Goal: Information Seeking & Learning: Learn about a topic

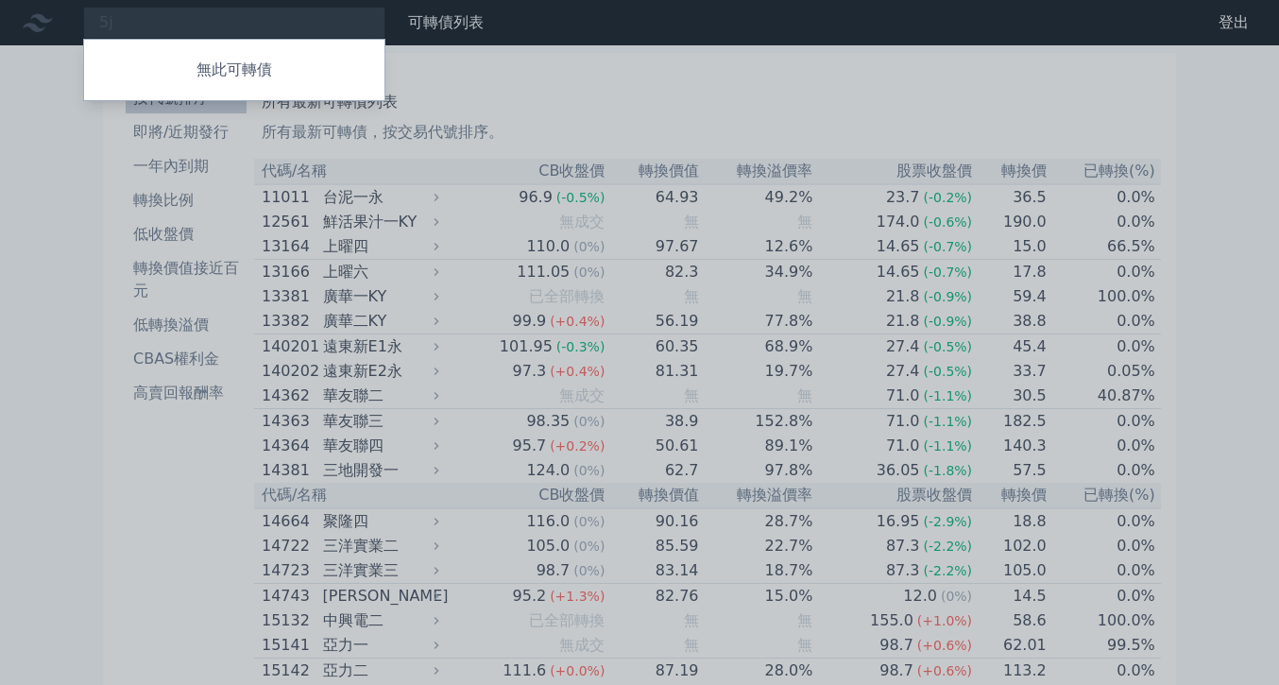
type input "5"
type input "ㄓ"
click at [60, 142] on div at bounding box center [639, 342] width 1279 height 685
click at [124, 31] on div at bounding box center [639, 342] width 1279 height 685
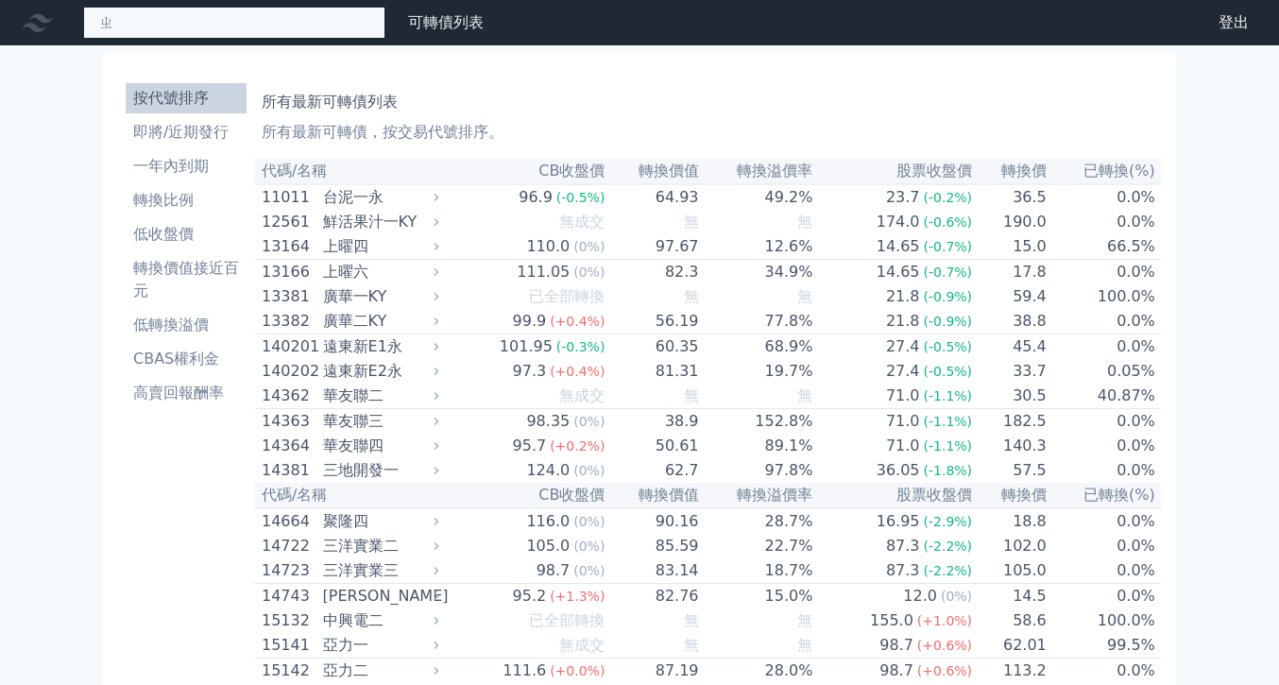
click at [124, 27] on div "ㄓ 無此可轉債" at bounding box center [234, 23] width 302 height 32
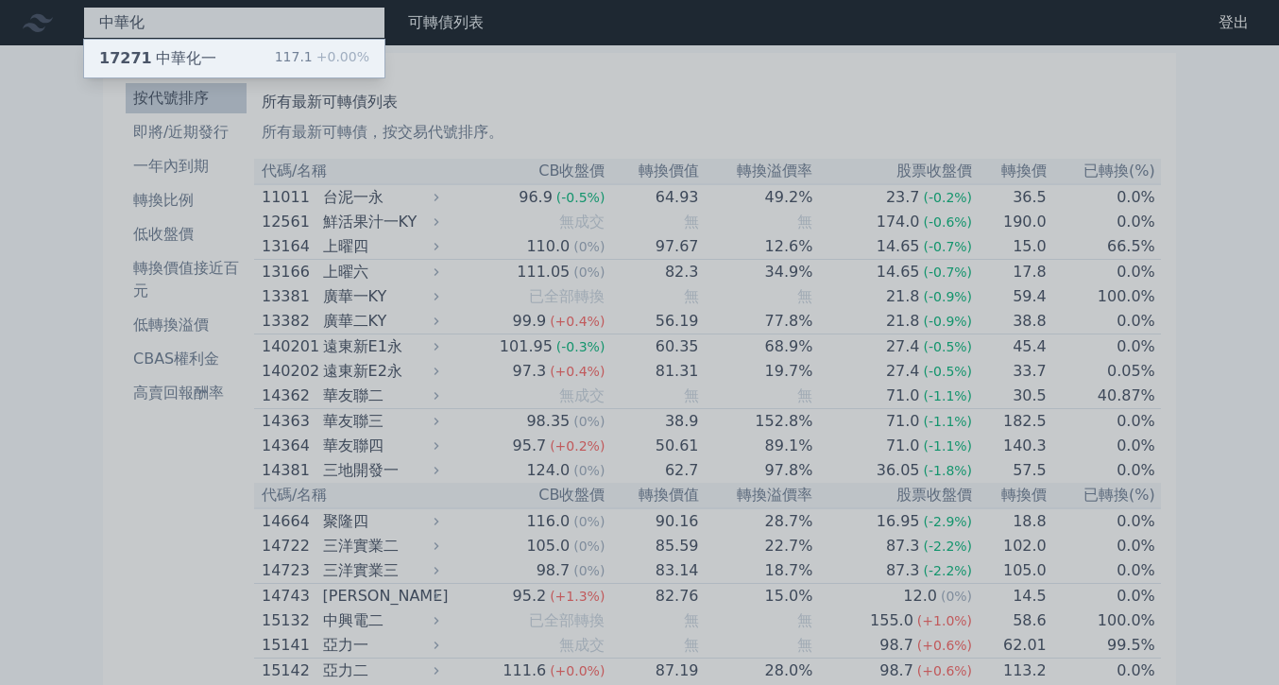
type input "中華化"
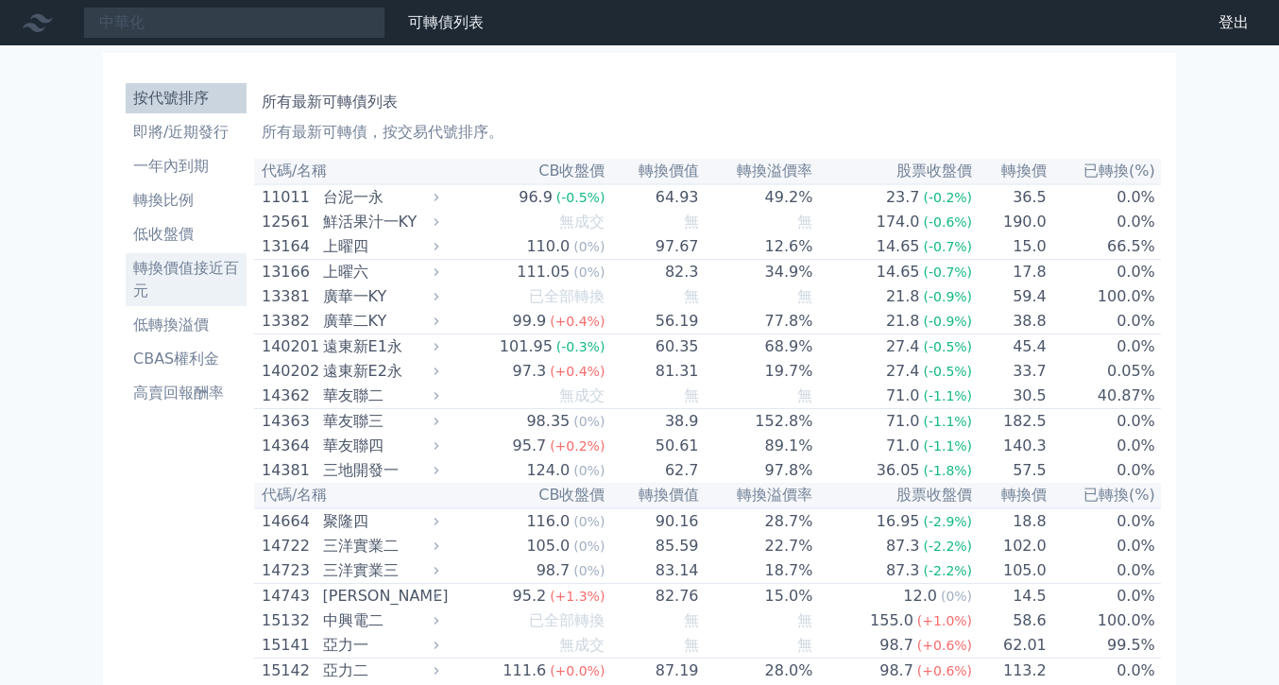
drag, startPoint x: 104, startPoint y: 60, endPoint x: 106, endPoint y: 228, distance: 168.2
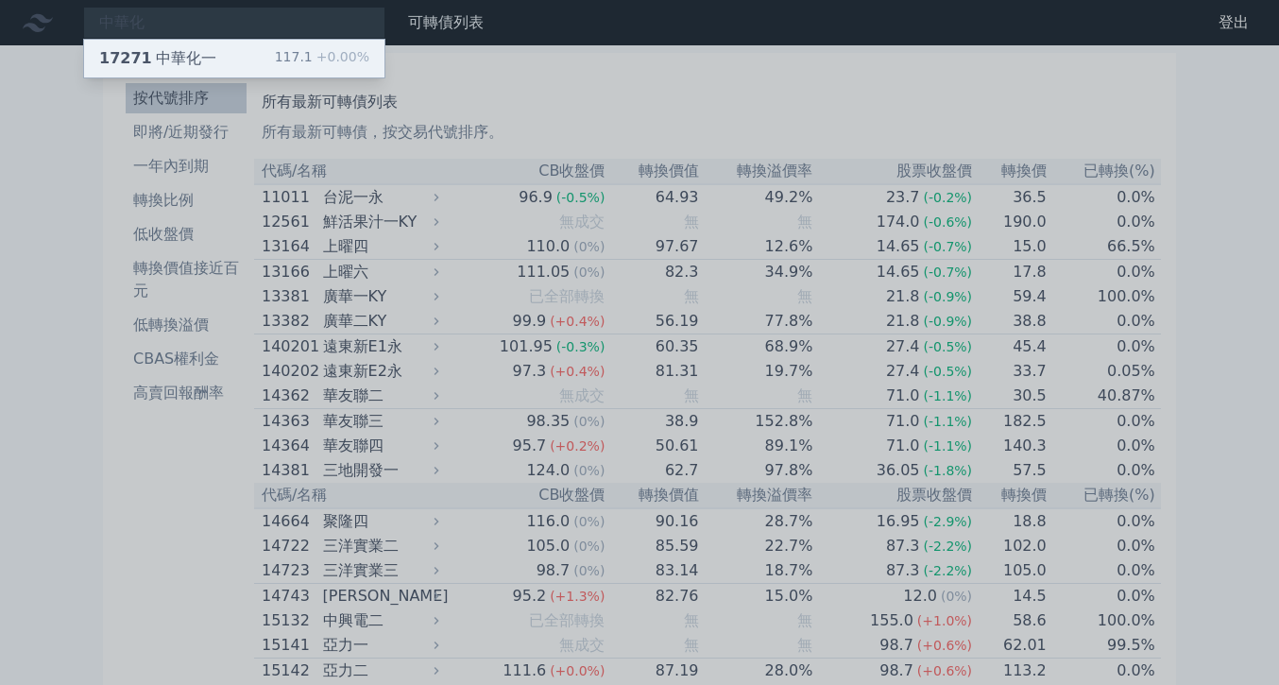
click at [155, 47] on div "17271 中華化一" at bounding box center [157, 58] width 117 height 23
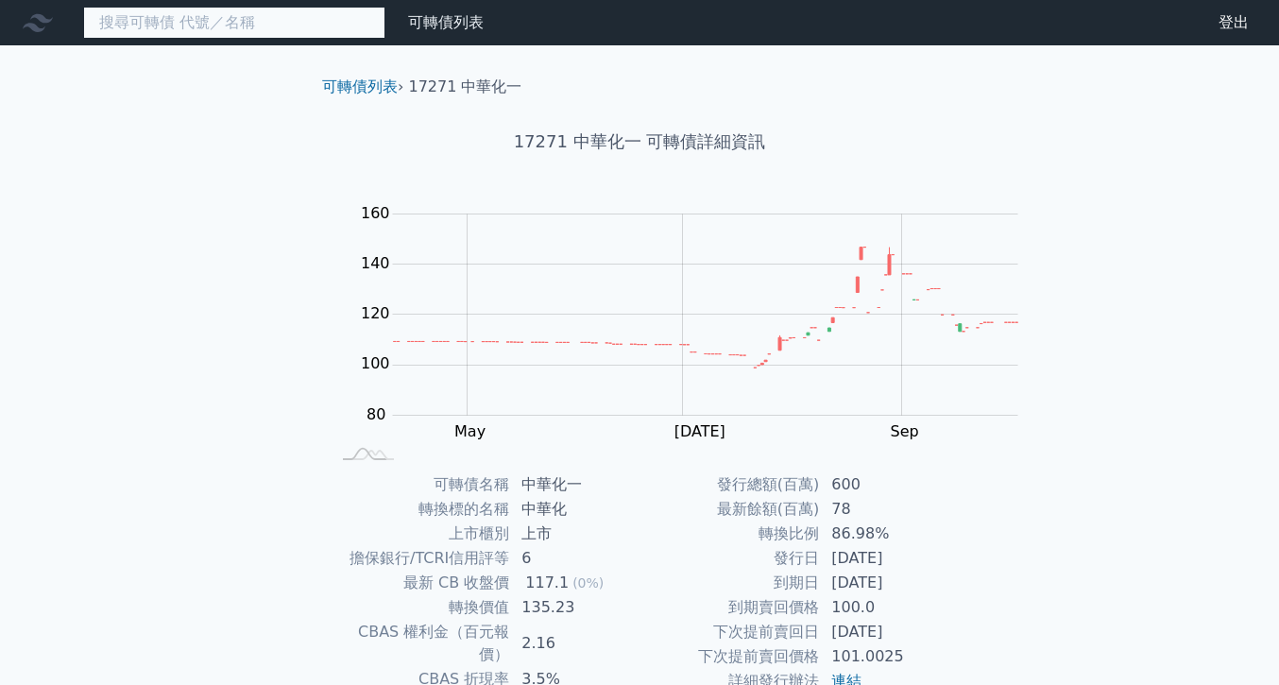
click at [99, 27] on input at bounding box center [234, 23] width 302 height 32
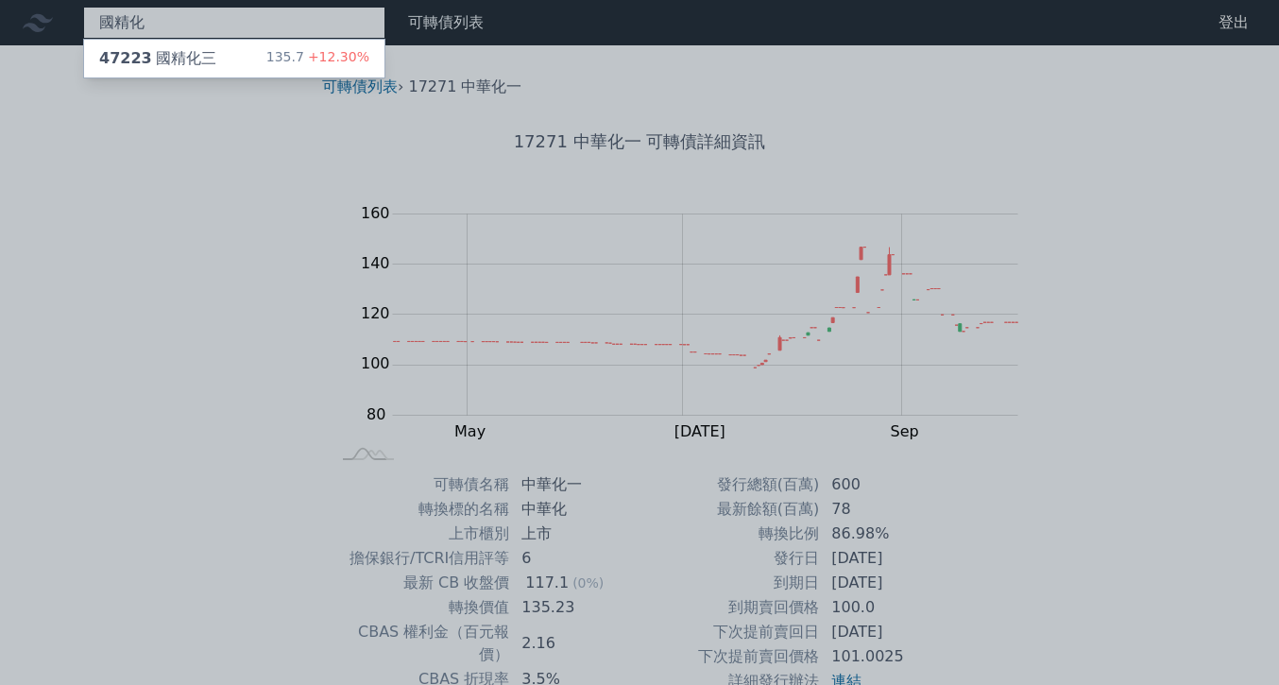
type input "國精化"
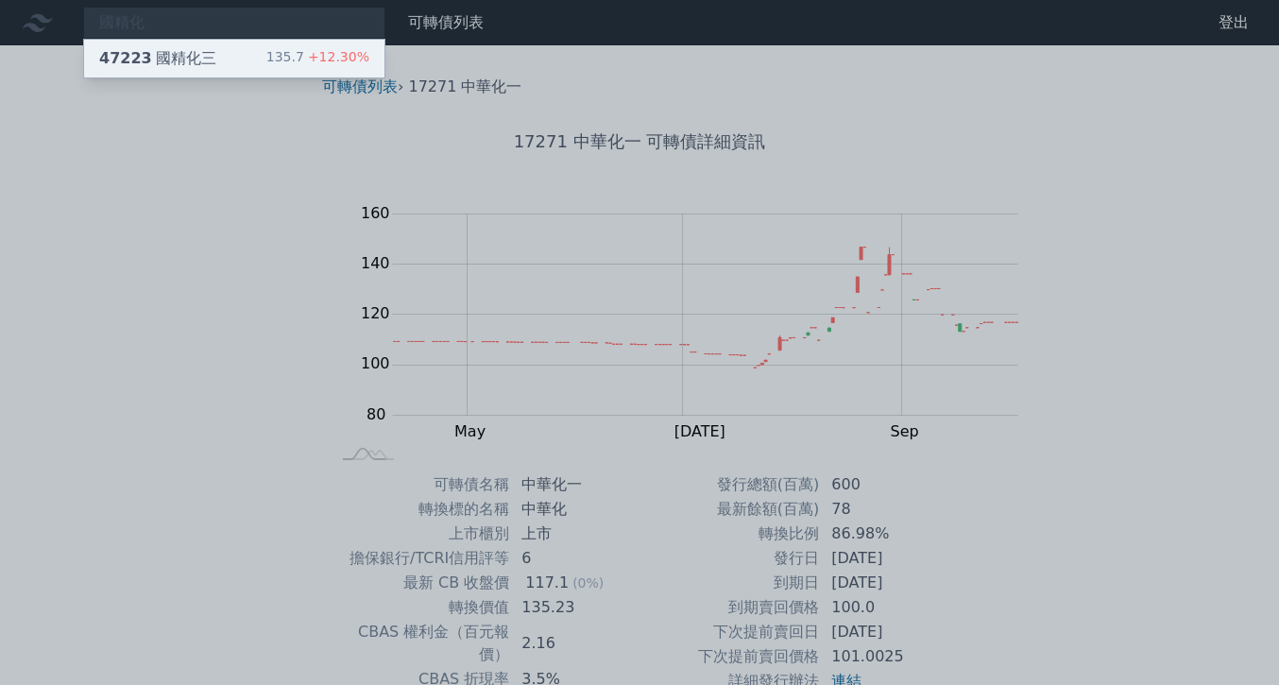
click at [180, 47] on div "47223 國精化三 135.7 +12.30%" at bounding box center [234, 59] width 300 height 38
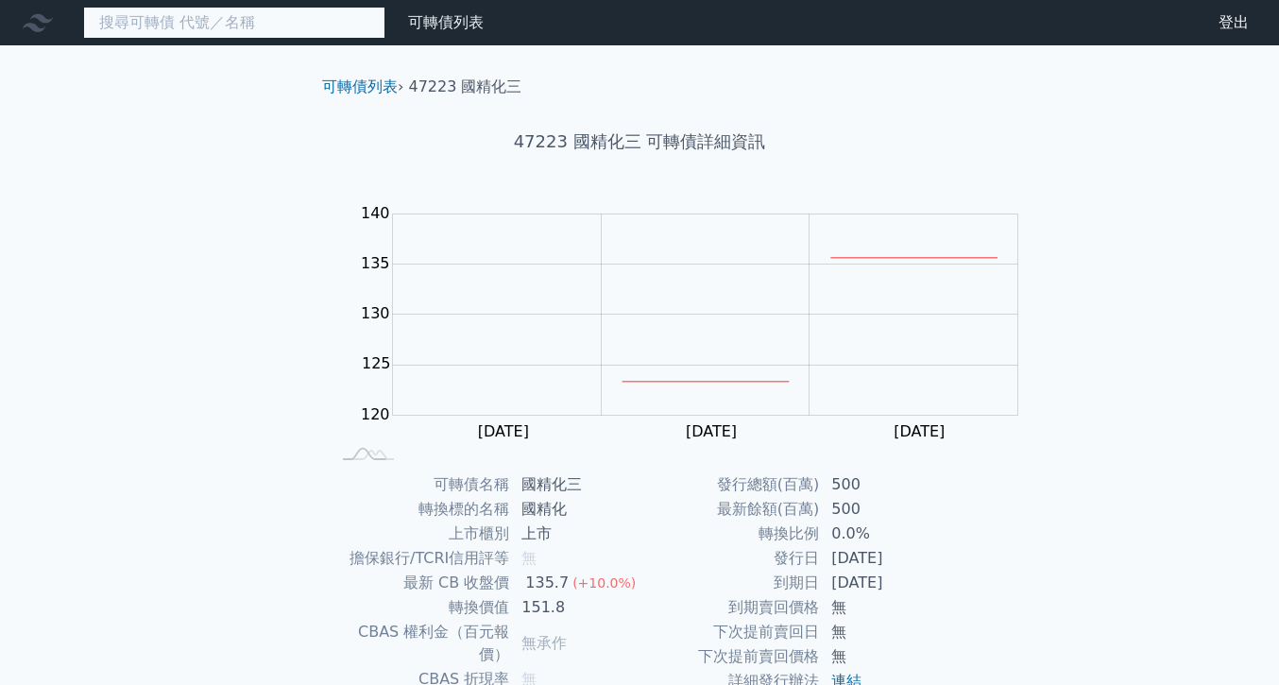
click at [162, 28] on input at bounding box center [234, 23] width 302 height 32
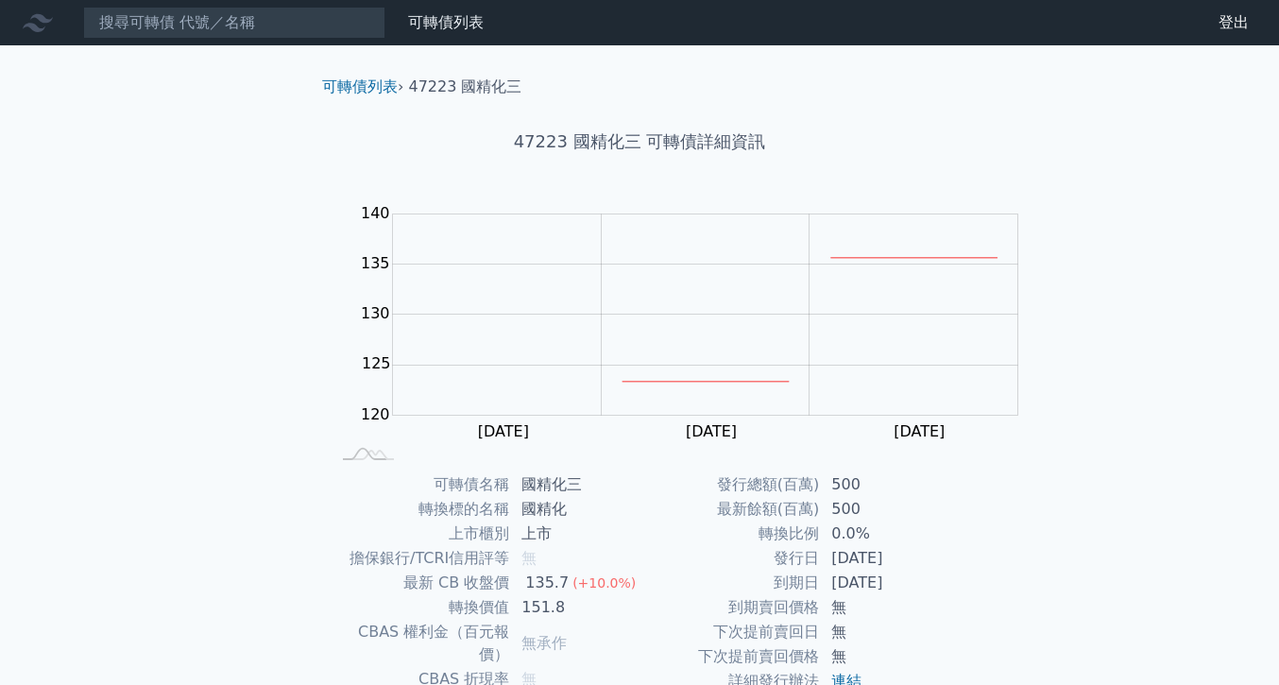
click at [23, 27] on icon at bounding box center [38, 23] width 30 height 30
click at [31, 25] on icon at bounding box center [38, 23] width 30 height 30
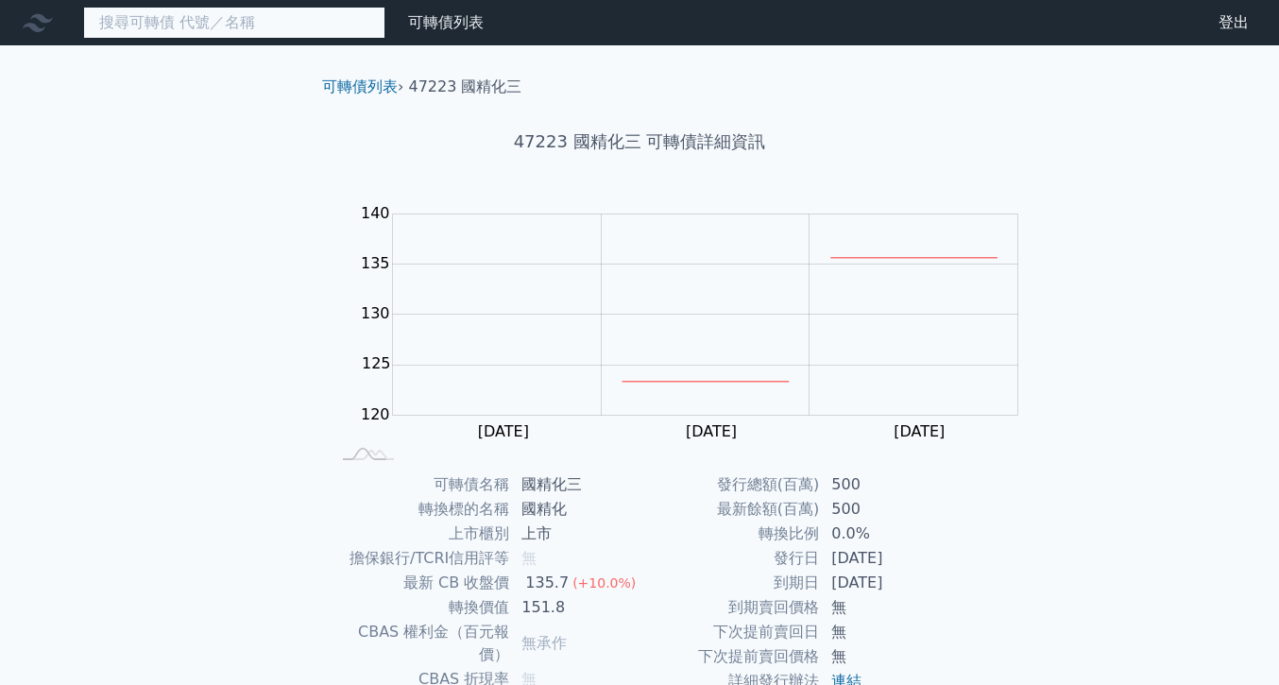
click at [151, 30] on input at bounding box center [234, 23] width 302 height 32
type input "w"
type input "台"
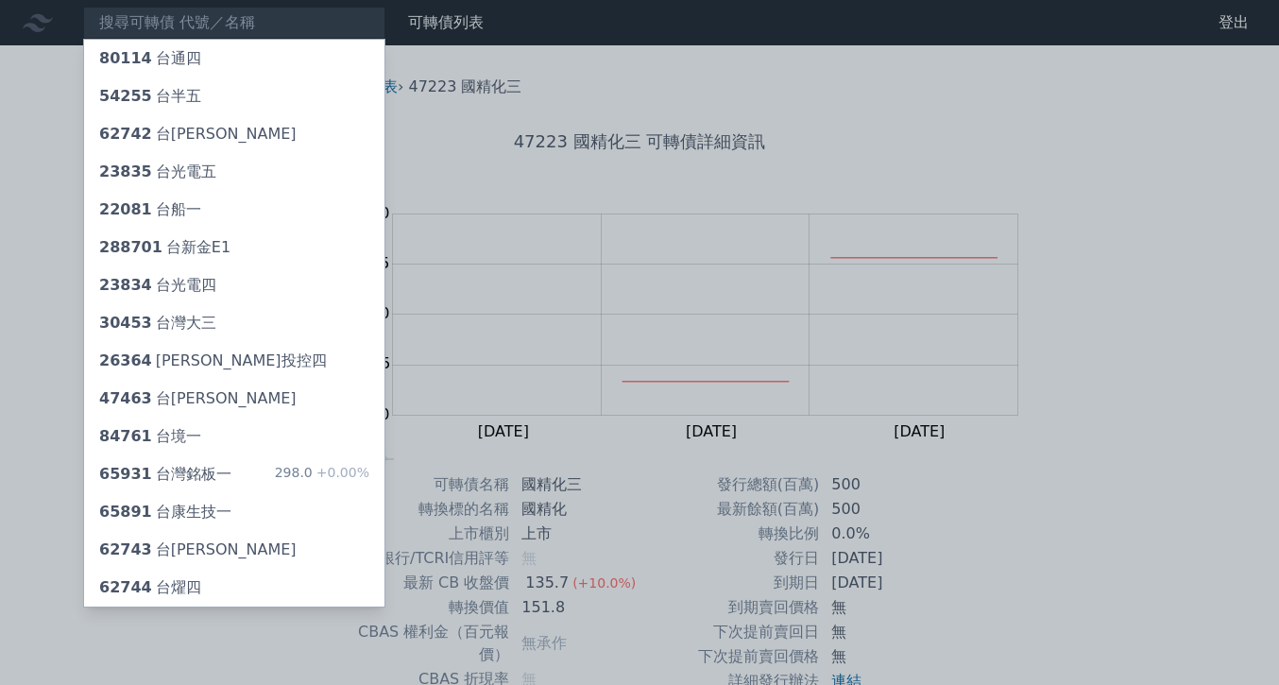
click at [399, 504] on div at bounding box center [639, 342] width 1279 height 685
